Goal: Entertainment & Leisure: Consume media (video, audio)

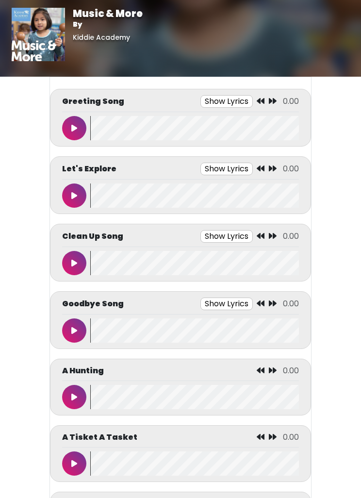
click at [59, 130] on div "Greeting Song Show Lyrics 0.00 Tap, tap, tap" at bounding box center [180, 118] width 261 height 58
click at [65, 122] on button at bounding box center [74, 128] width 24 height 24
click at [78, 122] on button at bounding box center [74, 128] width 24 height 24
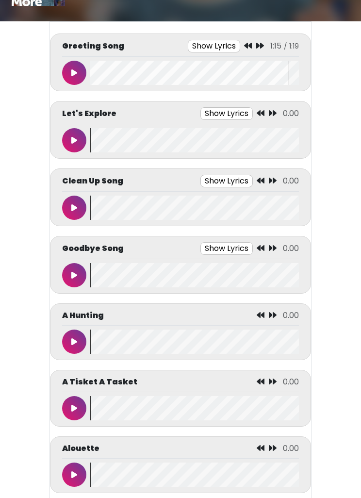
scroll to position [50, 0]
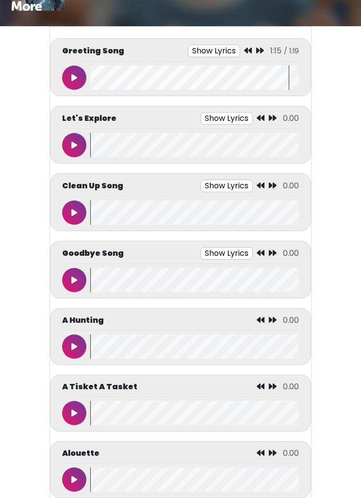
click at [74, 139] on button at bounding box center [74, 145] width 24 height 24
click at [72, 141] on button at bounding box center [74, 145] width 24 height 24
click at [74, 150] on button at bounding box center [74, 145] width 24 height 24
click at [70, 141] on button at bounding box center [74, 145] width 24 height 24
click at [77, 142] on button at bounding box center [74, 145] width 24 height 24
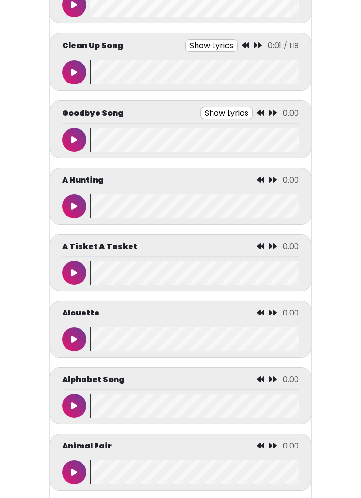
scroll to position [189, 0]
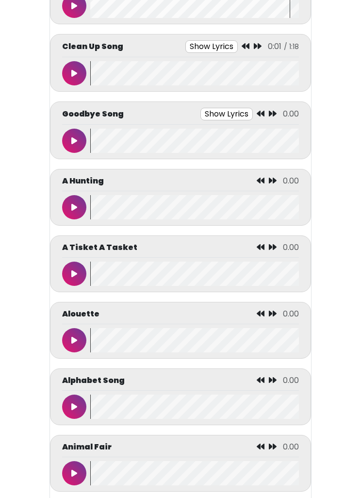
click at [78, 398] on button at bounding box center [74, 407] width 24 height 24
click at [76, 405] on icon at bounding box center [74, 407] width 5 height 8
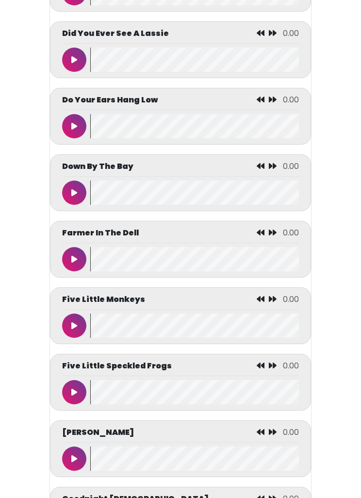
scroll to position [1402, 0]
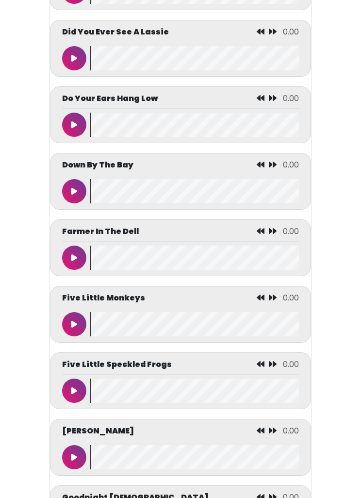
click at [77, 394] on icon at bounding box center [74, 391] width 6 height 8
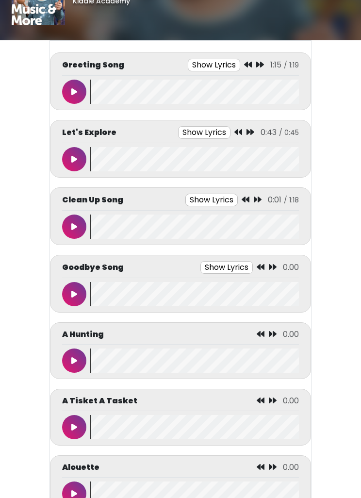
scroll to position [0, 0]
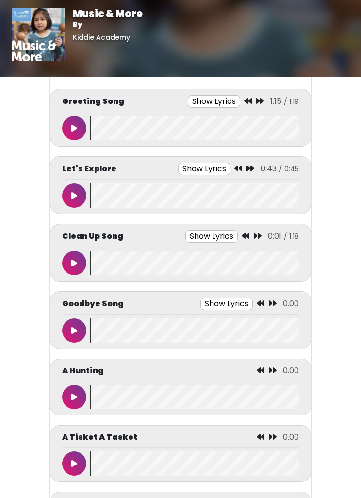
click at [79, 272] on button at bounding box center [74, 263] width 24 height 24
click at [81, 261] on button at bounding box center [74, 263] width 24 height 24
click at [77, 261] on button at bounding box center [74, 263] width 24 height 24
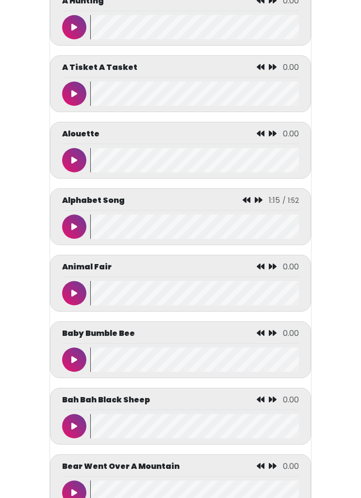
scroll to position [370, 0]
click at [80, 364] on button at bounding box center [74, 359] width 24 height 24
click at [77, 372] on button at bounding box center [74, 359] width 24 height 24
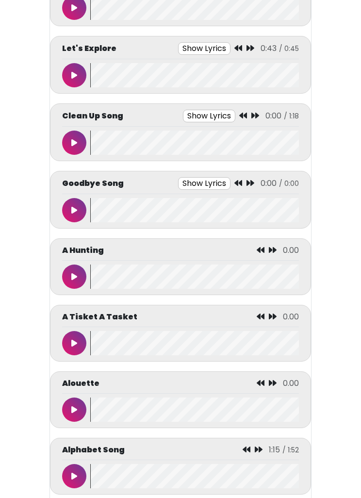
scroll to position [116, 0]
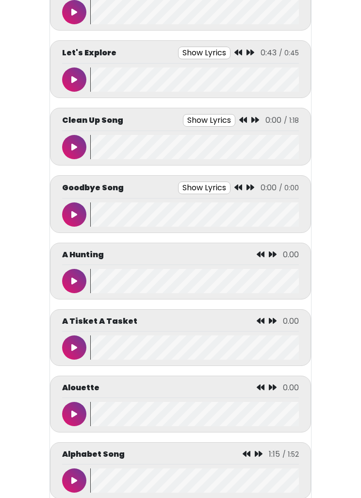
click at [71, 225] on button at bounding box center [74, 214] width 24 height 24
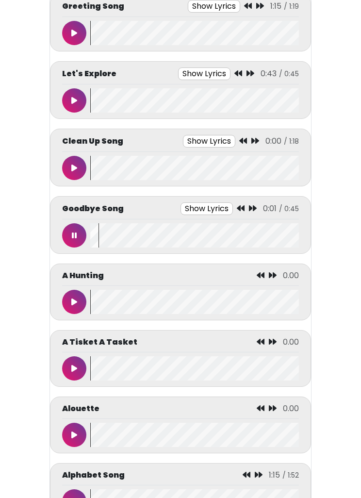
scroll to position [93, 0]
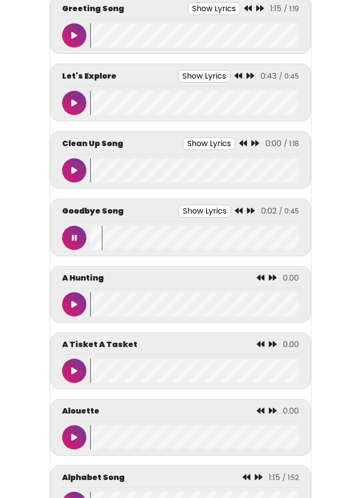
click at [80, 173] on button at bounding box center [74, 170] width 24 height 24
click at [66, 237] on button at bounding box center [74, 238] width 24 height 24
